Goal: Check status: Check status

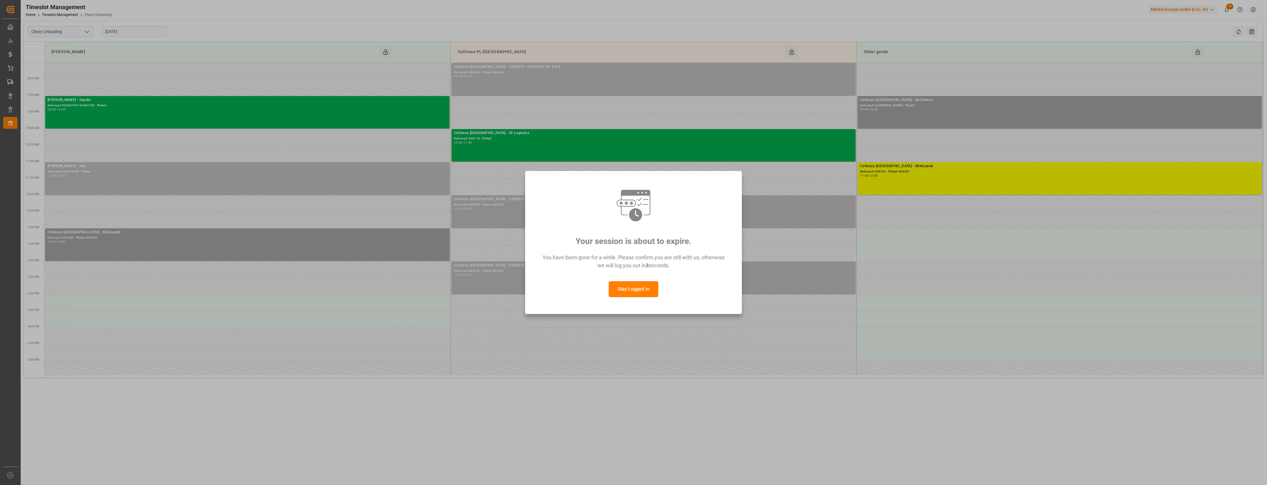
click at [646, 291] on button "Stay Logged In" at bounding box center [634, 289] width 50 height 16
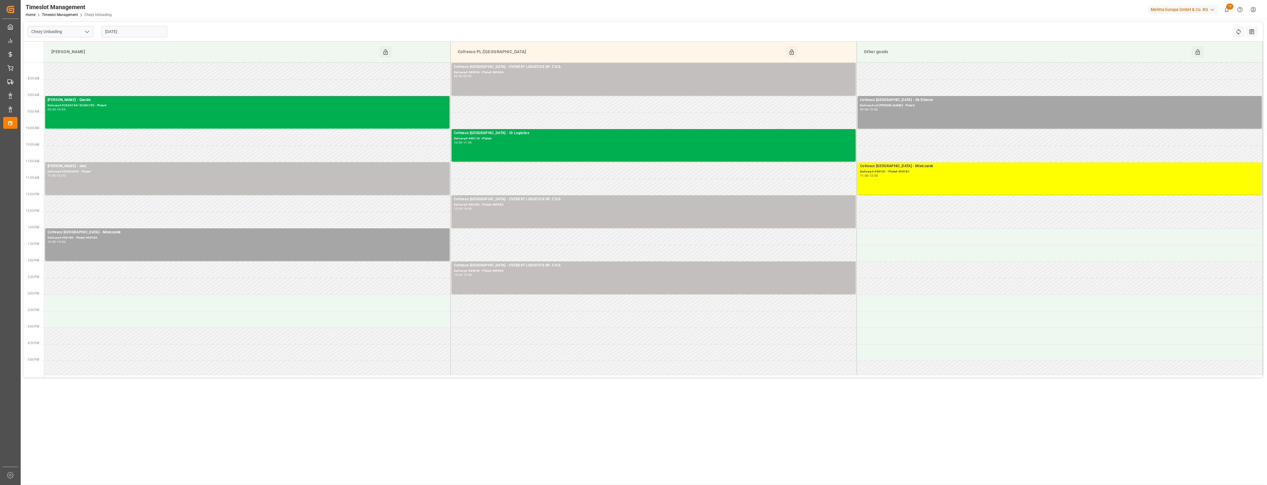
click at [132, 33] on input "[DATE]" at bounding box center [135, 31] width 66 height 11
click at [145, 80] on div "9" at bounding box center [143, 79] width 7 height 7
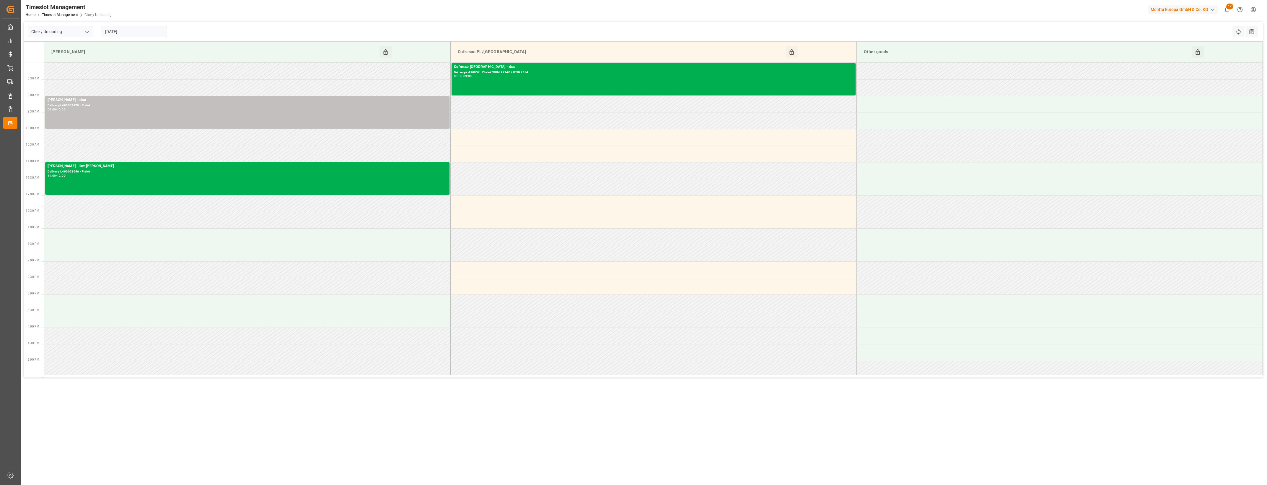
click at [147, 34] on input "[DATE]" at bounding box center [135, 31] width 66 height 11
click at [155, 81] on div "10" at bounding box center [155, 79] width 7 height 7
type input "[DATE]"
